Goal: Information Seeking & Learning: Learn about a topic

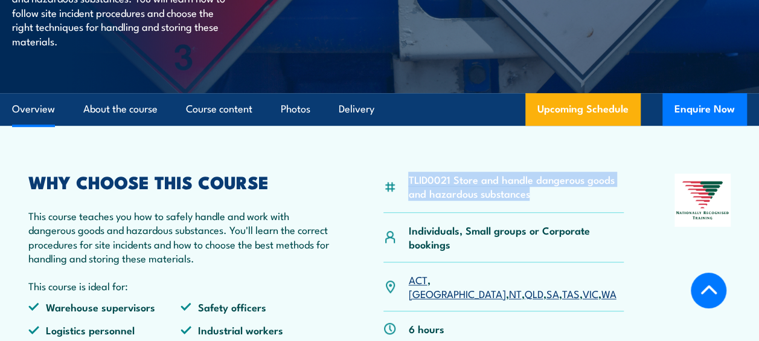
scroll to position [362, 0]
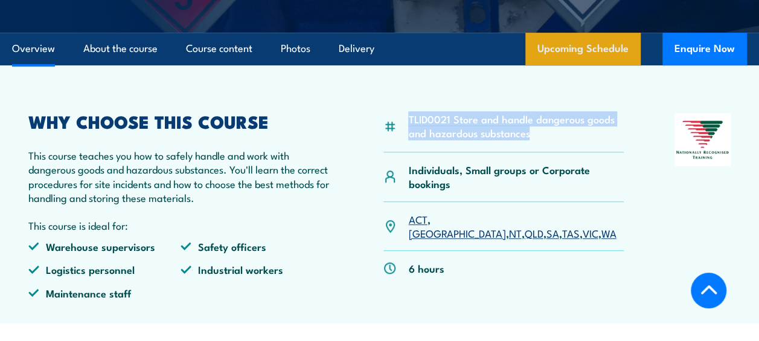
click at [638, 65] on link "Upcoming Schedule" at bounding box center [582, 49] width 115 height 33
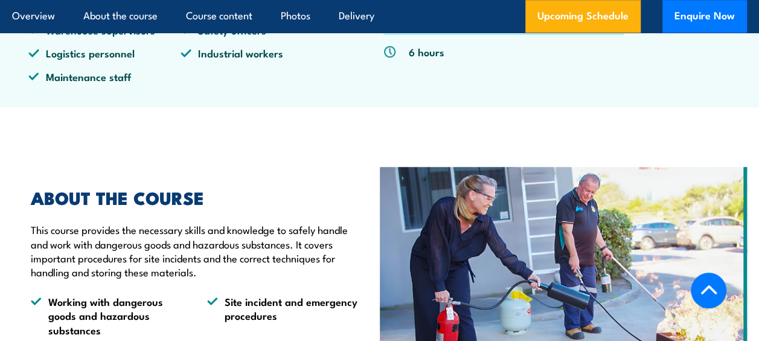
scroll to position [458, 0]
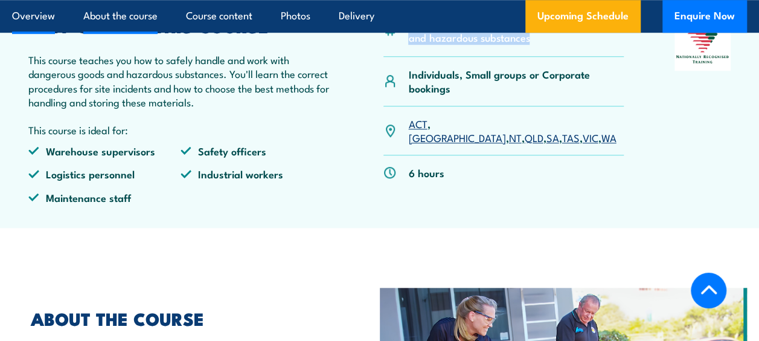
click at [114, 24] on link "About the course" at bounding box center [120, 16] width 74 height 32
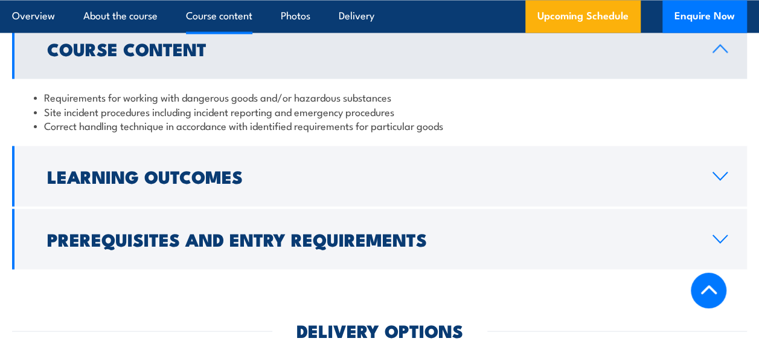
scroll to position [1109, 0]
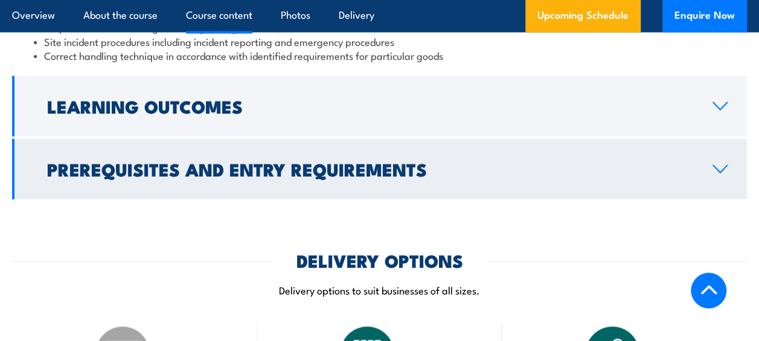
click at [544, 176] on h2 "Prerequisites and Entry Requirements" at bounding box center [370, 168] width 646 height 16
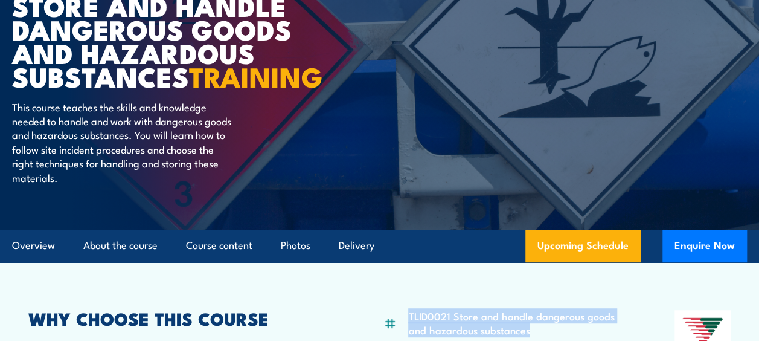
scroll to position [0, 0]
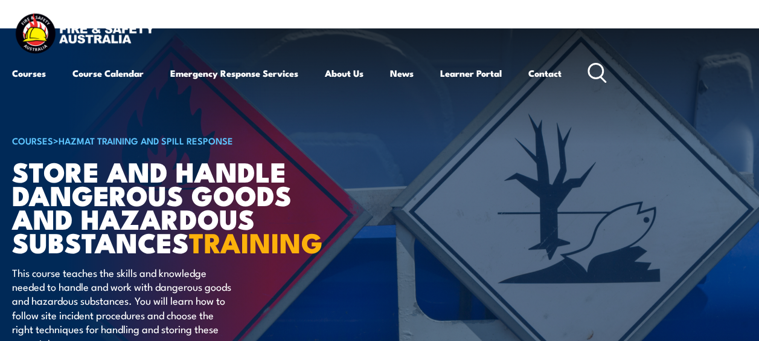
click at [599, 75] on icon at bounding box center [597, 73] width 19 height 20
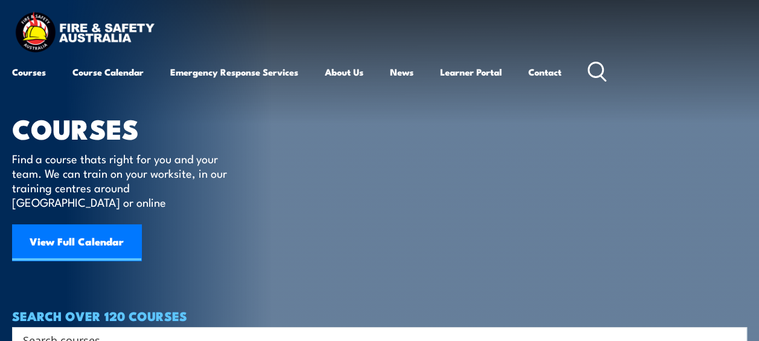
click at [599, 75] on icon at bounding box center [597, 72] width 19 height 20
